Goal: Information Seeking & Learning: Compare options

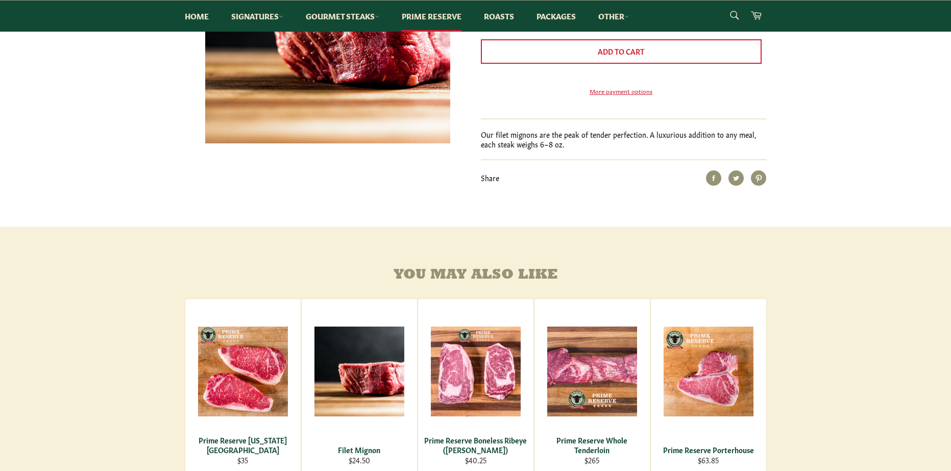
scroll to position [51, 0]
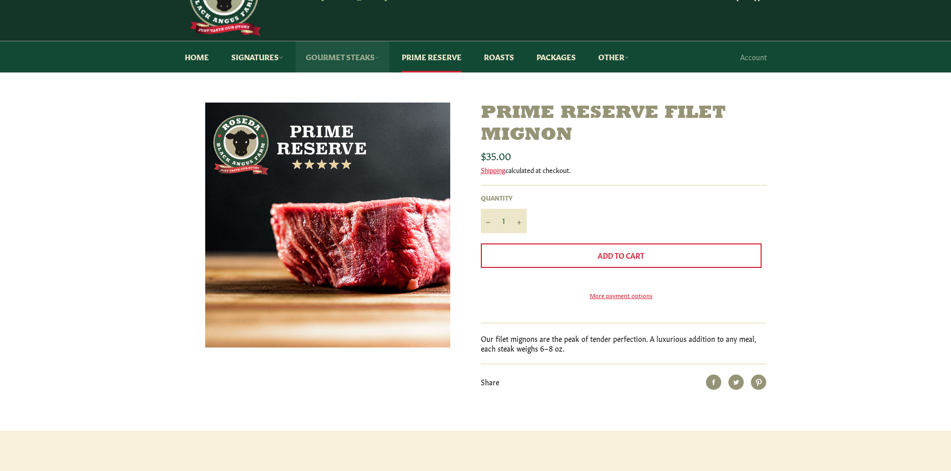
click at [371, 59] on link "Gourmet Steaks" at bounding box center [343, 56] width 94 height 31
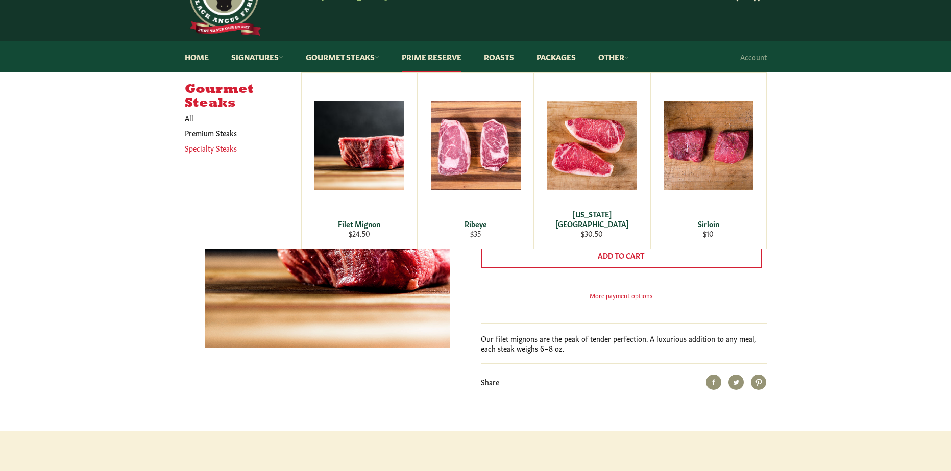
click at [233, 147] on link "Specialty Steaks" at bounding box center [235, 148] width 111 height 15
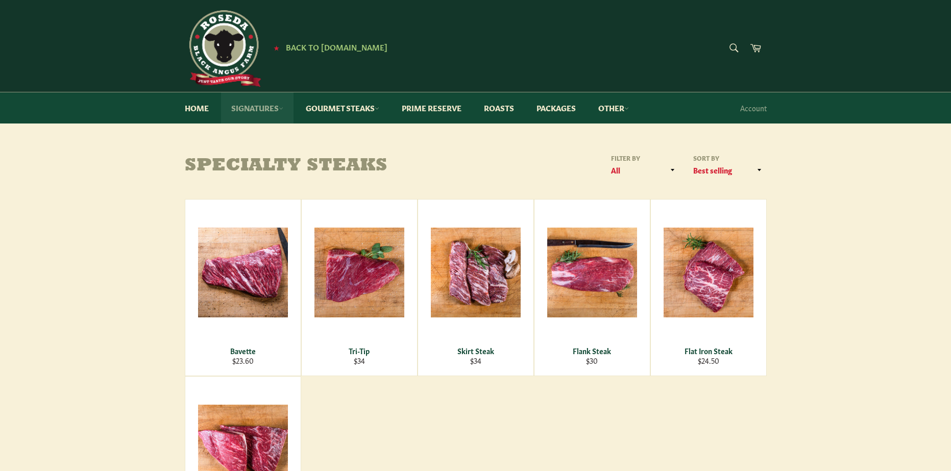
click at [262, 106] on link "Signatures" at bounding box center [257, 107] width 72 height 31
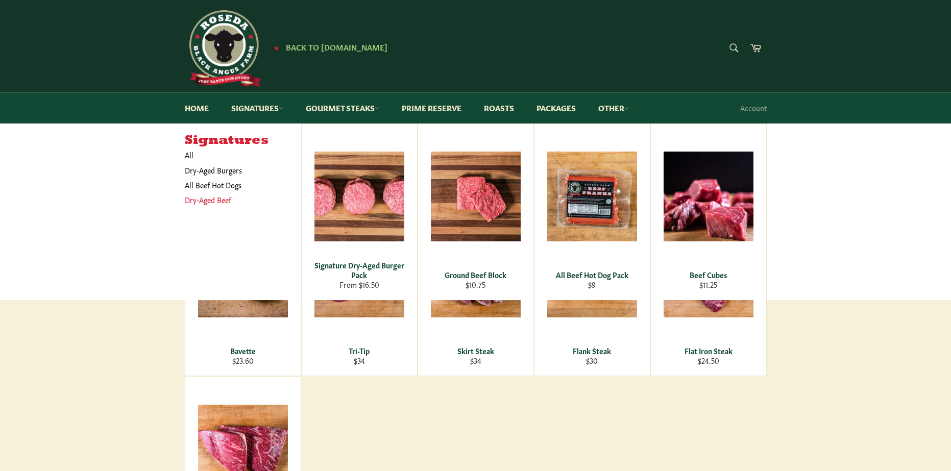
click at [213, 196] on link "Dry-Aged Beef" at bounding box center [235, 199] width 111 height 15
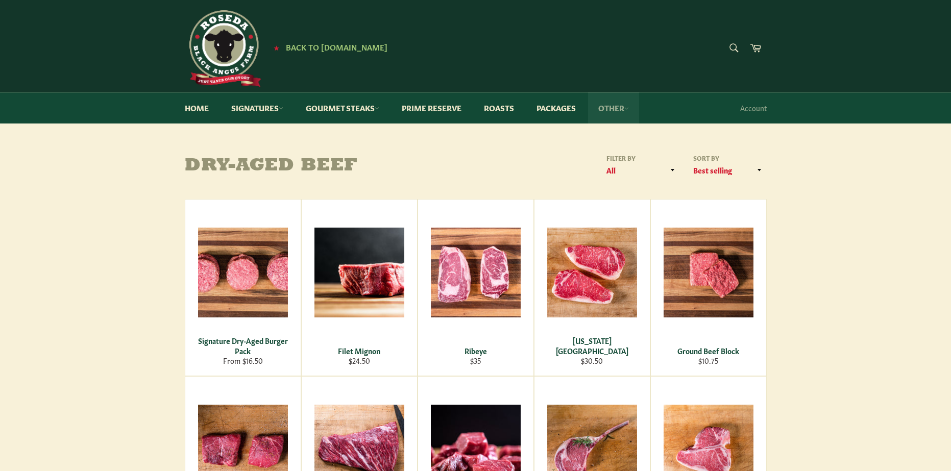
click at [604, 109] on link "Other" at bounding box center [613, 107] width 51 height 31
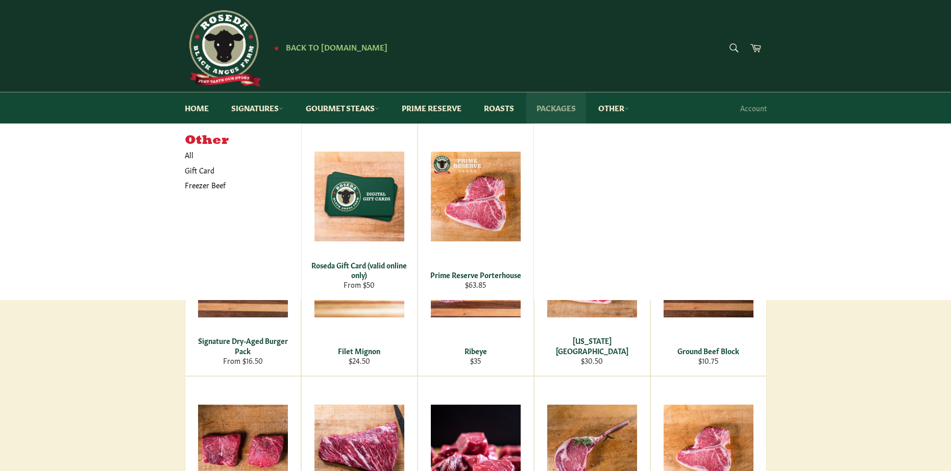
click at [572, 113] on link "Packages" at bounding box center [556, 107] width 60 height 31
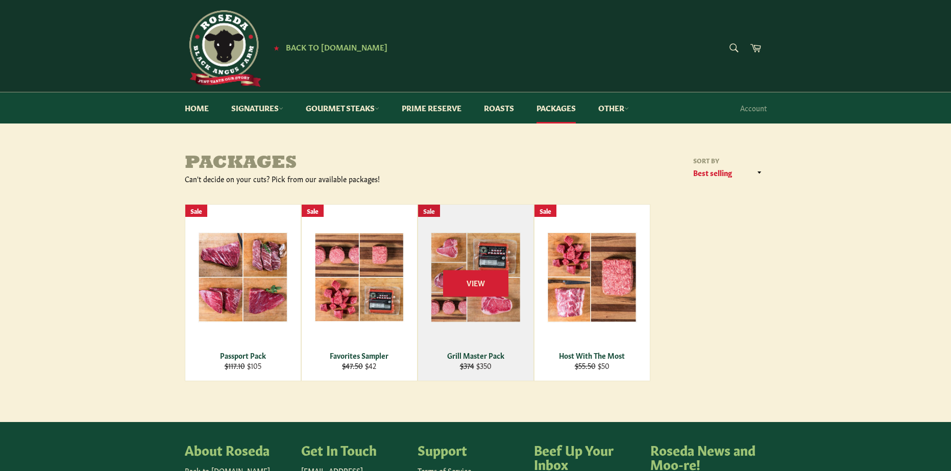
click at [496, 351] on div "Grill Master Pack" at bounding box center [475, 356] width 103 height 10
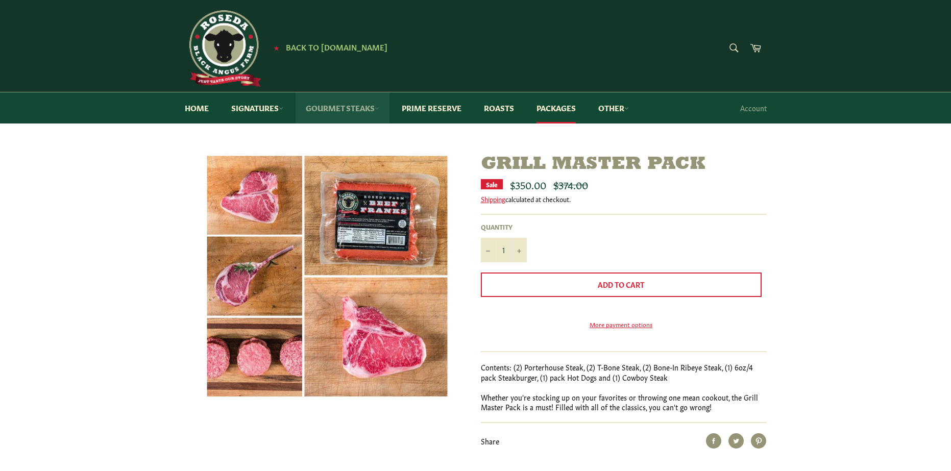
click at [362, 100] on link "Gourmet Steaks" at bounding box center [343, 107] width 94 height 31
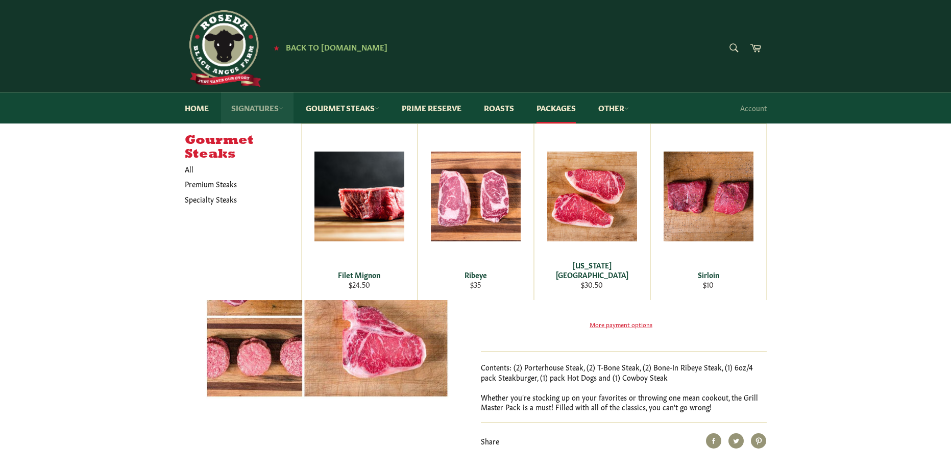
click at [256, 101] on link "Signatures" at bounding box center [257, 107] width 72 height 31
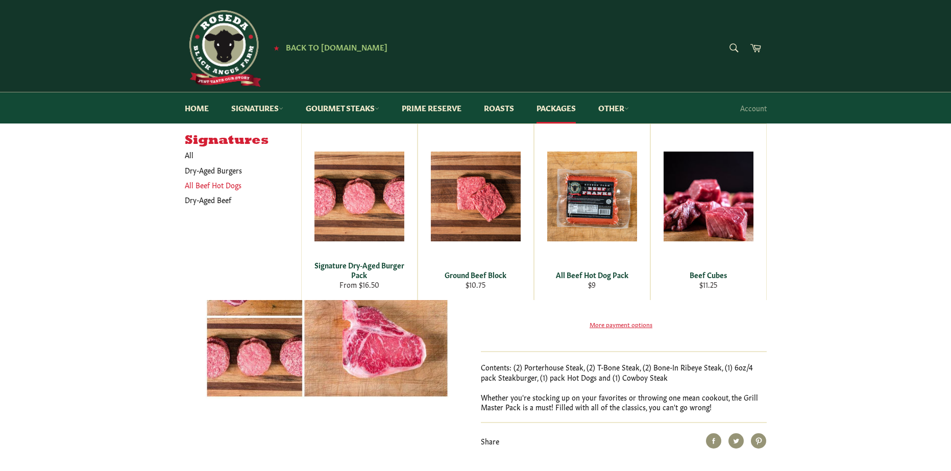
click at [226, 187] on link "All Beef Hot Dogs" at bounding box center [235, 185] width 111 height 15
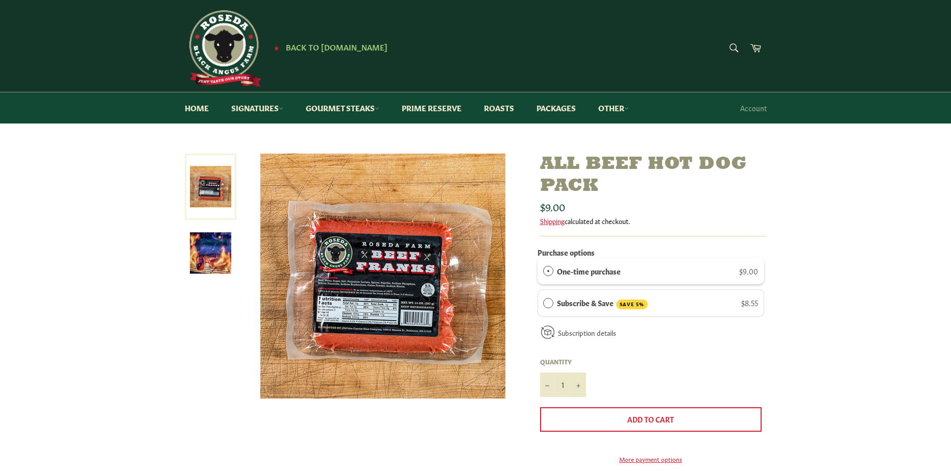
click at [206, 250] on img at bounding box center [210, 252] width 41 height 41
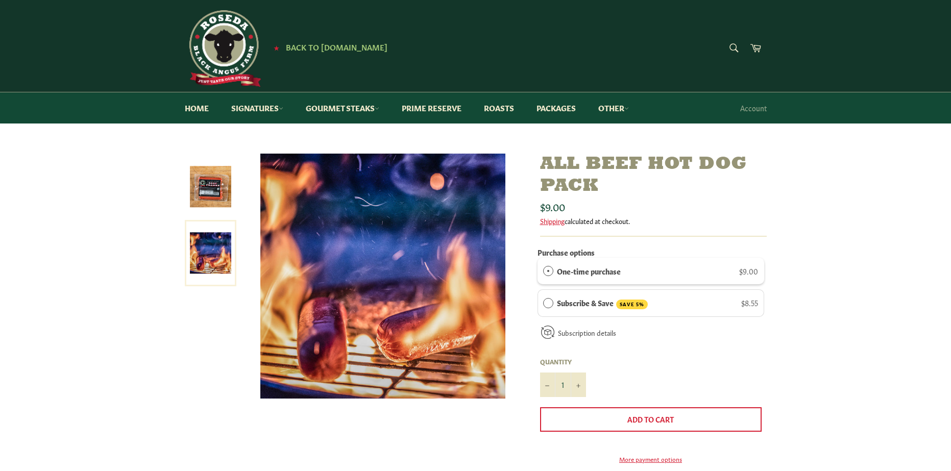
click at [213, 198] on img at bounding box center [210, 186] width 41 height 41
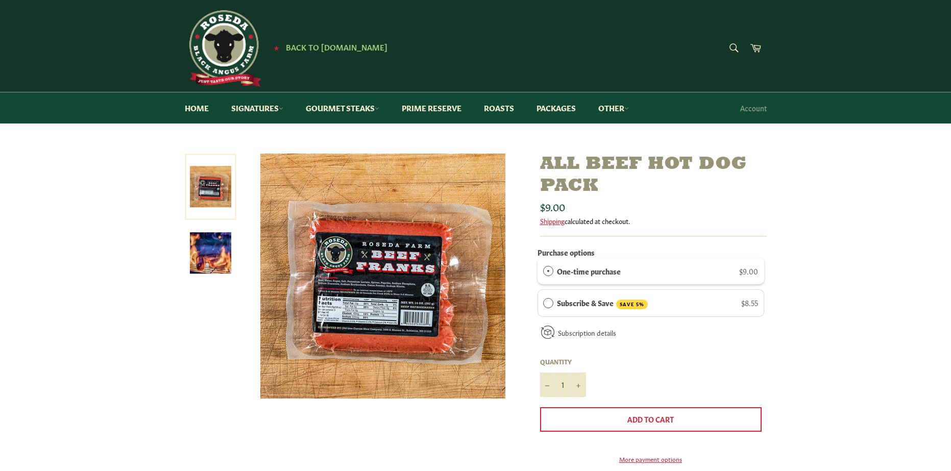
click at [479, 261] on img at bounding box center [382, 276] width 245 height 245
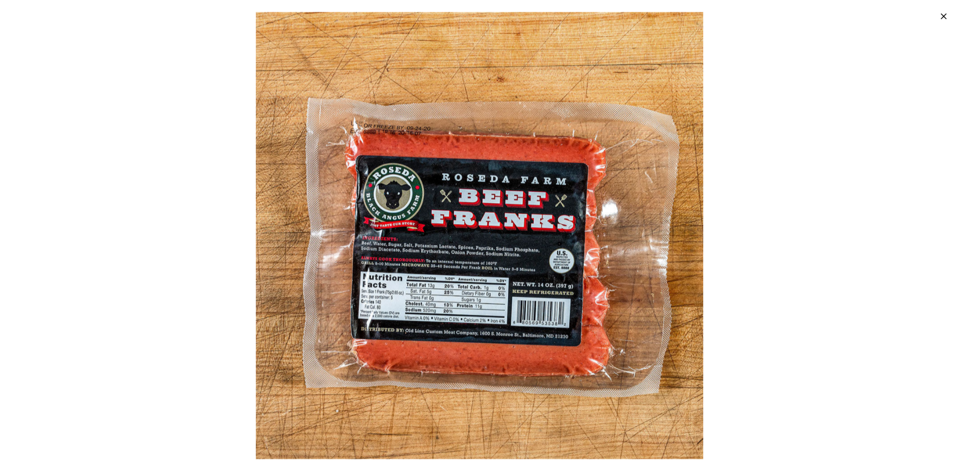
click at [856, 103] on div at bounding box center [479, 235] width 959 height 471
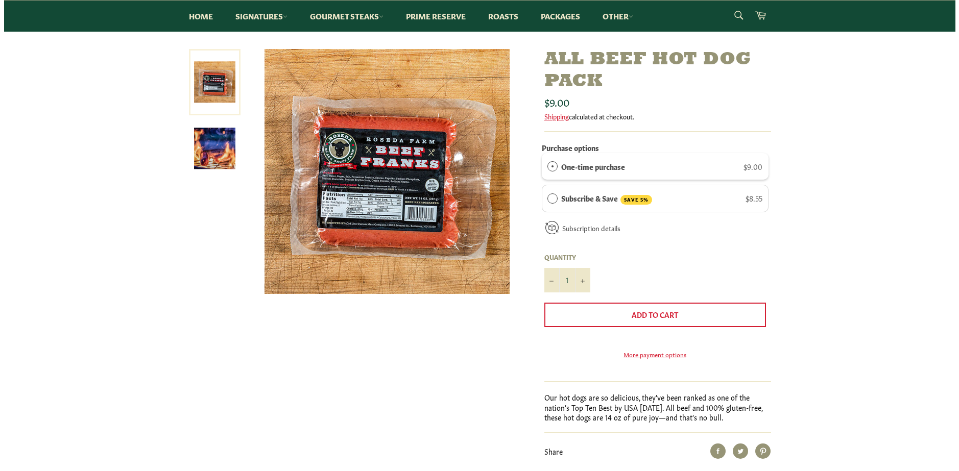
scroll to position [51, 0]
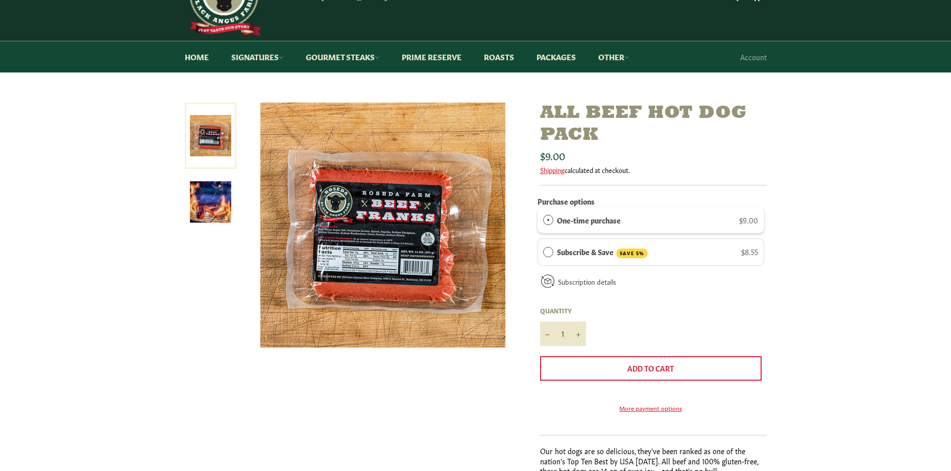
click at [441, 253] on img at bounding box center [382, 225] width 245 height 245
